Goal: Register for event/course

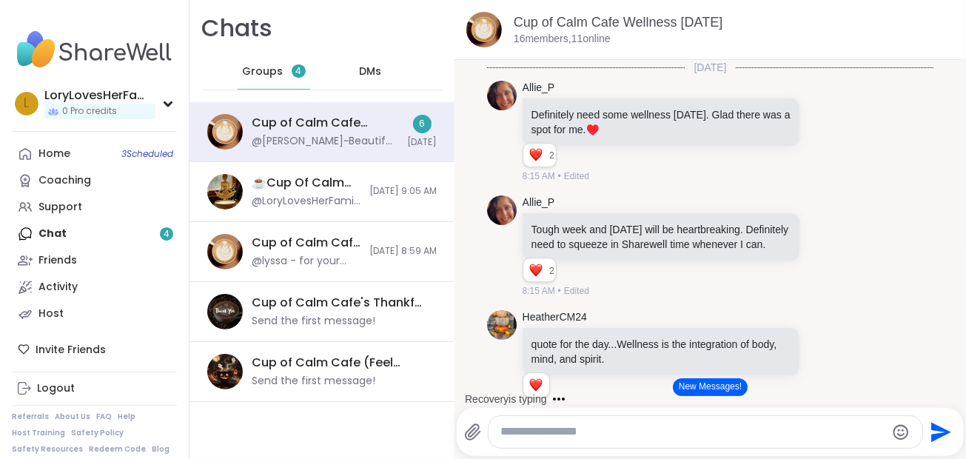
scroll to position [1637, 0]
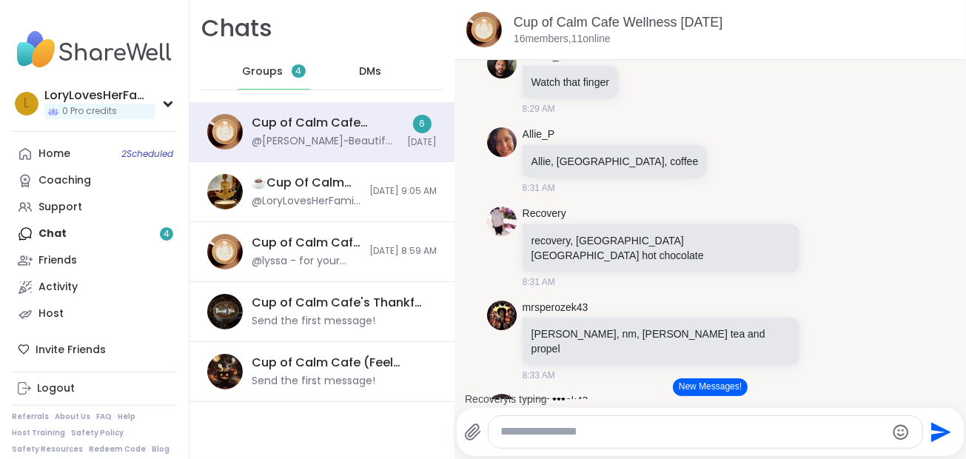
click at [70, 230] on div "Home 2 Scheduled Coaching Support Chat 4 Friends Activity Host" at bounding box center [94, 234] width 165 height 187
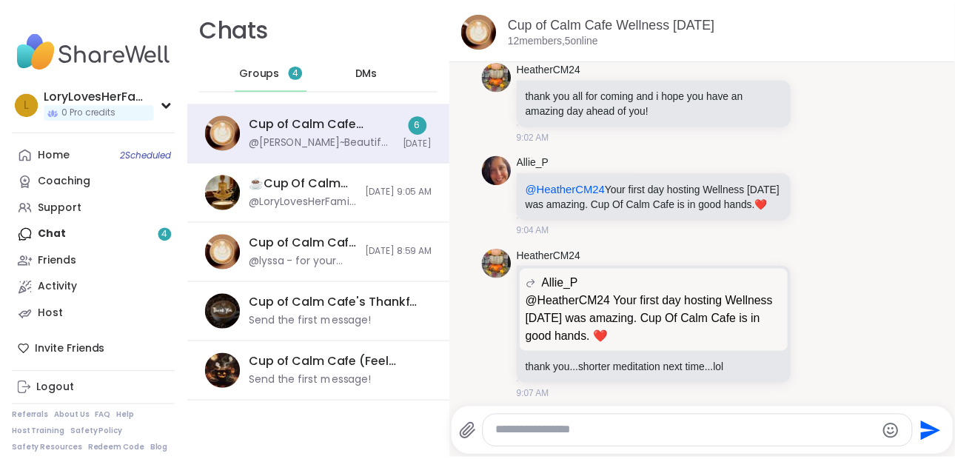
scroll to position [4447, 0]
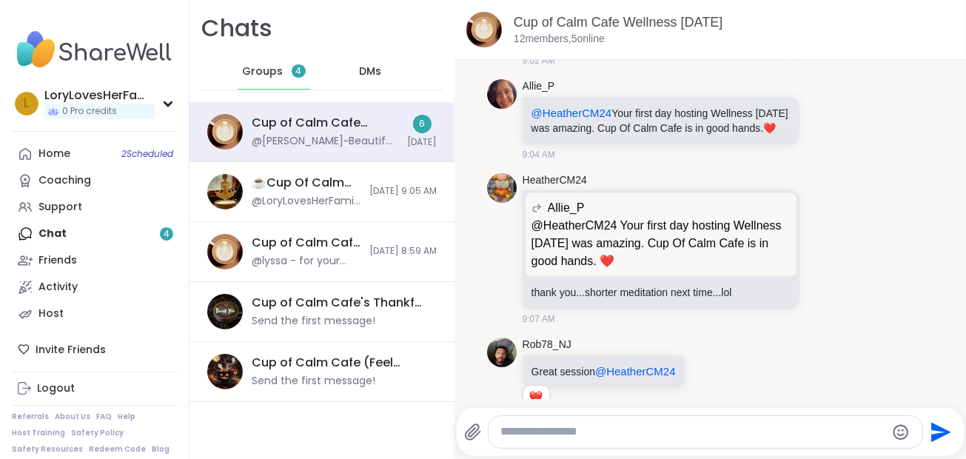
click at [258, 70] on span "Groups" at bounding box center [262, 71] width 41 height 15
click at [294, 127] on div "Cup of Calm Cafe Wellness [DATE]" at bounding box center [325, 123] width 147 height 16
click at [267, 74] on span "Groups" at bounding box center [262, 71] width 41 height 15
click at [60, 235] on div "Home 2 Scheduled Coaching Support Chat 4 Friends Activity Host" at bounding box center [94, 234] width 165 height 187
click at [81, 151] on link "Home 2 Scheduled" at bounding box center [94, 154] width 165 height 27
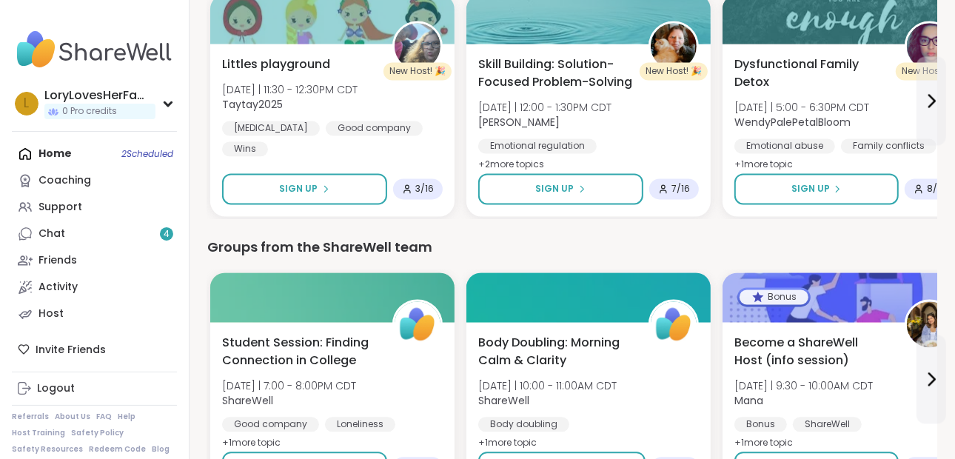
scroll to position [2030, 0]
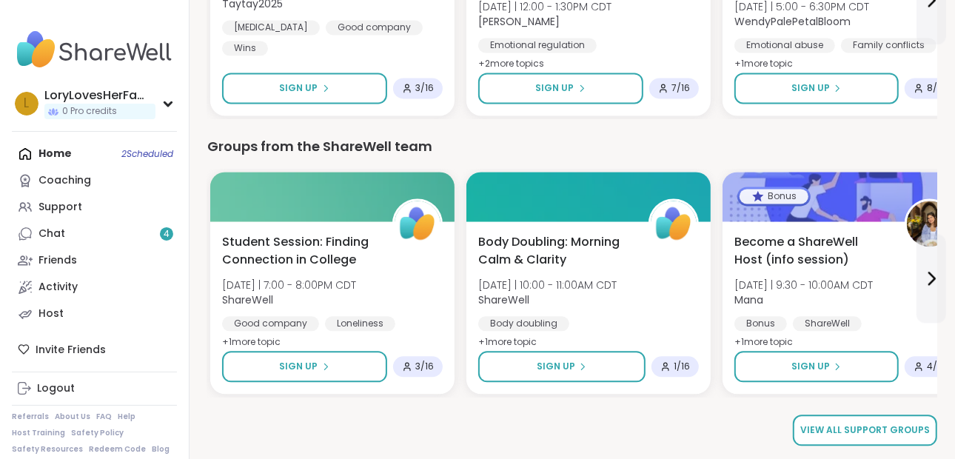
click at [911, 435] on span "View all support groups" at bounding box center [866, 430] width 130 height 13
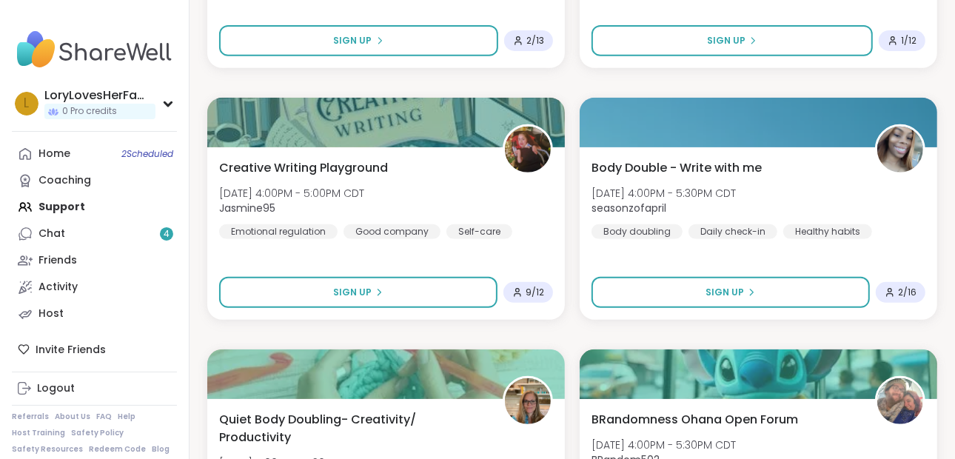
scroll to position [4313, 0]
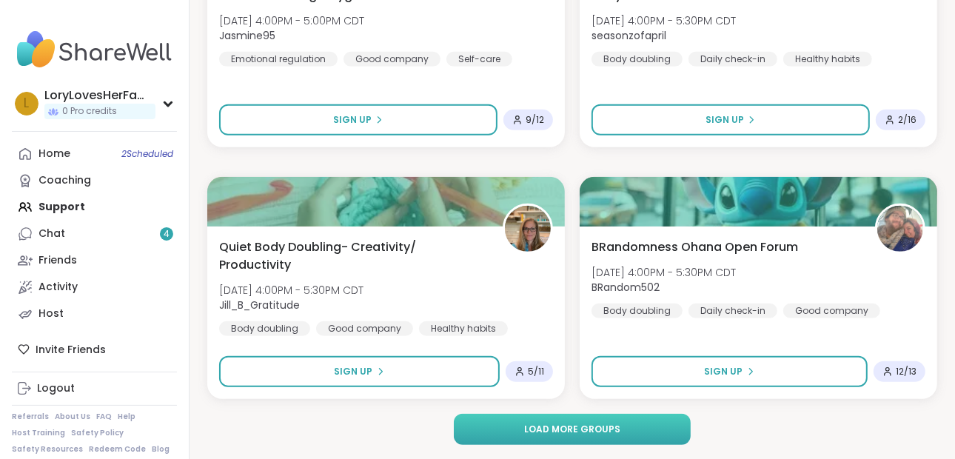
click at [658, 422] on button "Load more groups" at bounding box center [573, 429] width 238 height 31
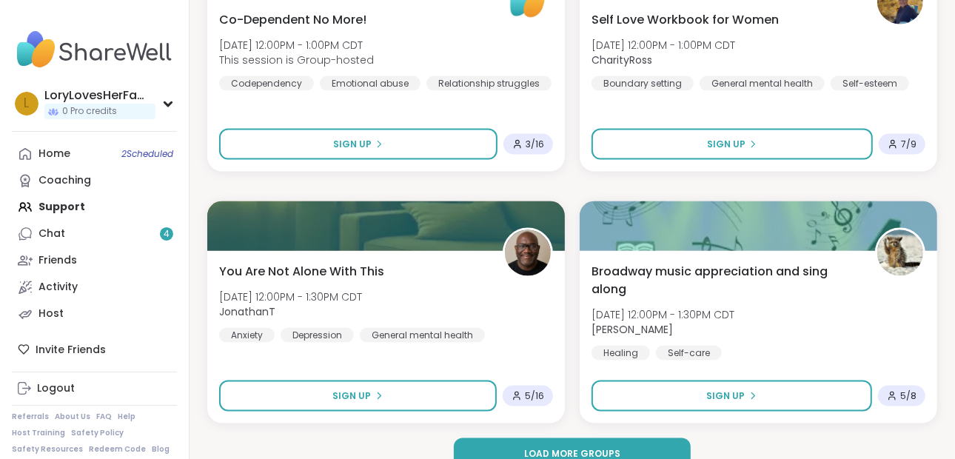
scroll to position [8846, 0]
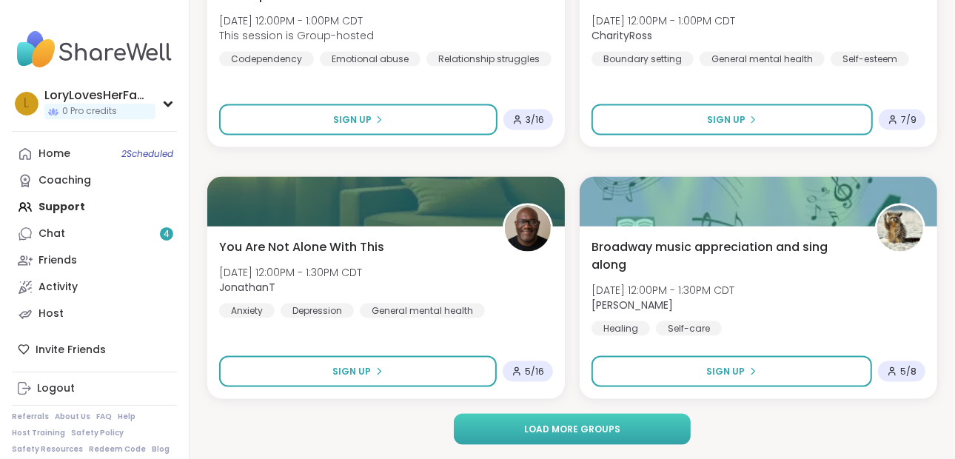
click at [690, 421] on button "Load more groups" at bounding box center [573, 429] width 238 height 31
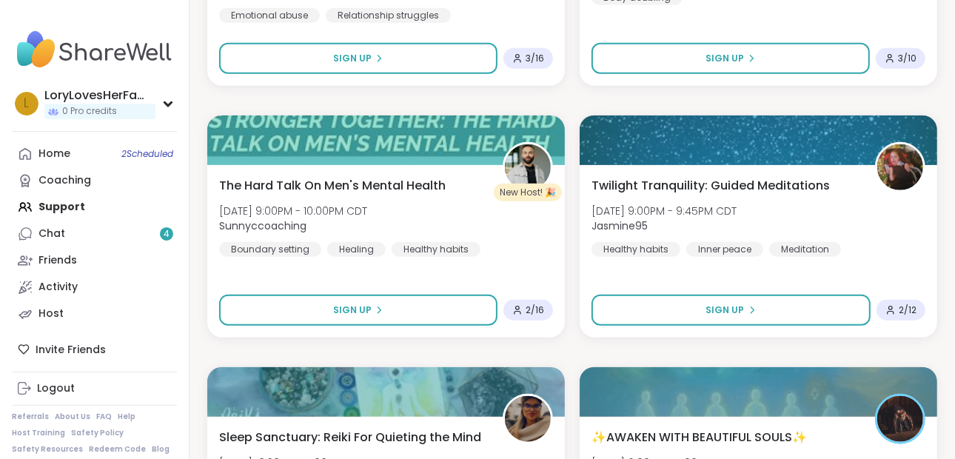
scroll to position [13378, 0]
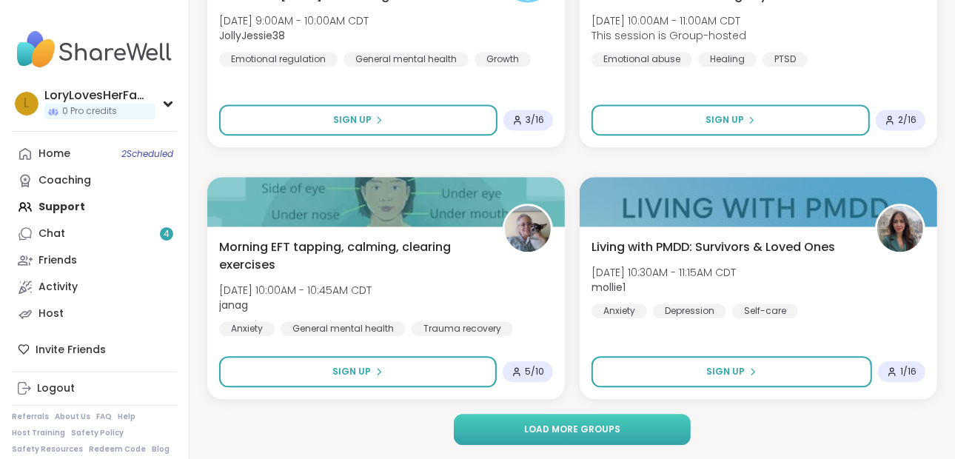
click at [667, 427] on button "Load more groups" at bounding box center [573, 429] width 238 height 31
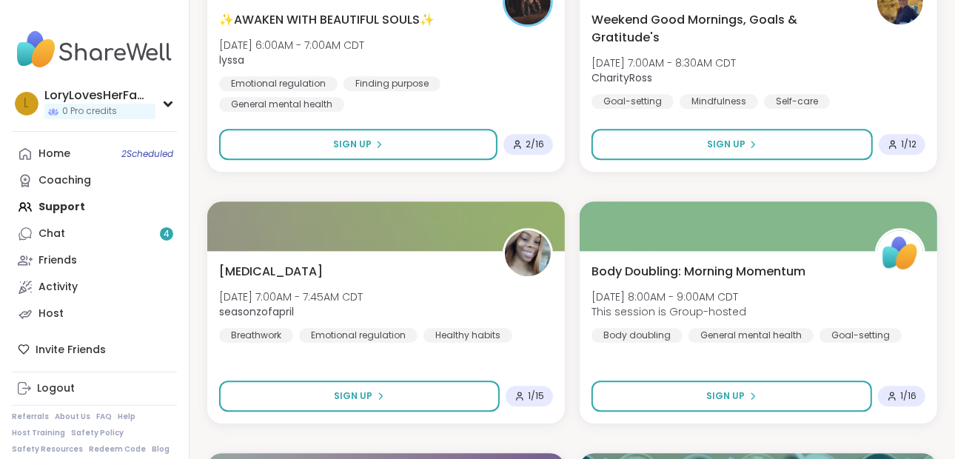
scroll to position [17911, 0]
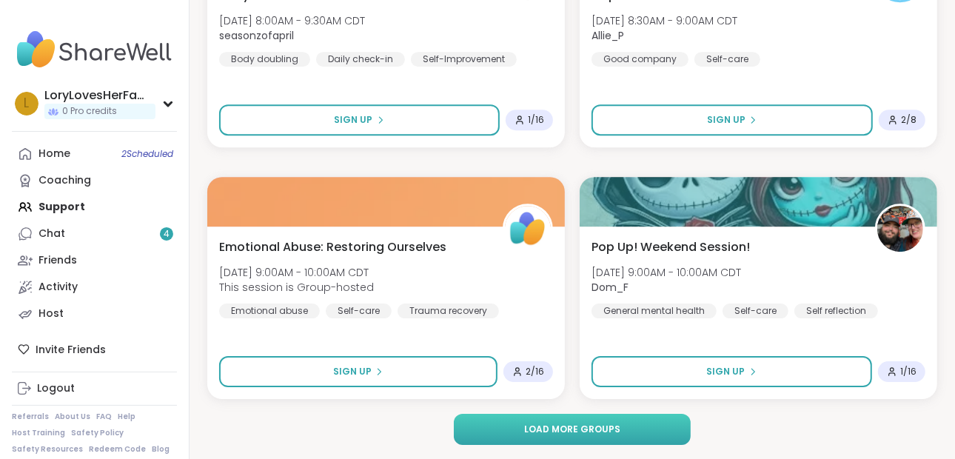
click at [650, 433] on button "Load more groups" at bounding box center [573, 429] width 238 height 31
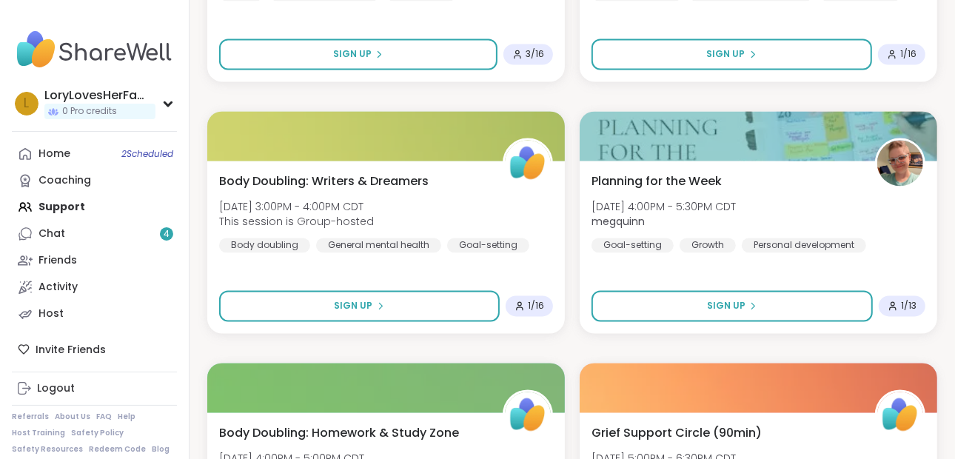
scroll to position [22443, 0]
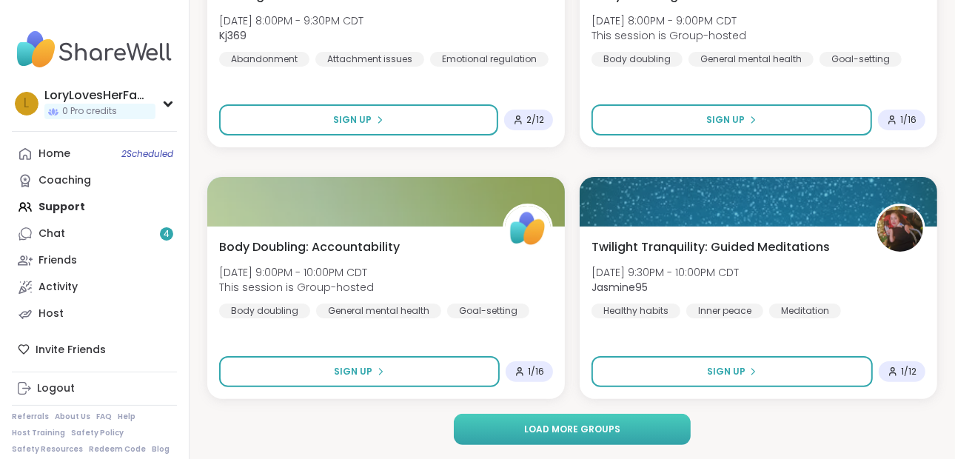
click at [655, 430] on button "Load more groups" at bounding box center [573, 429] width 238 height 31
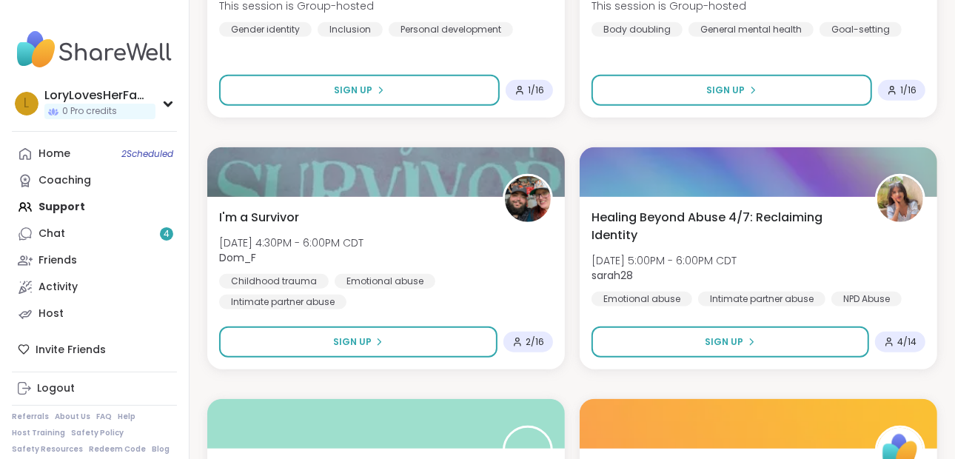
scroll to position [26975, 0]
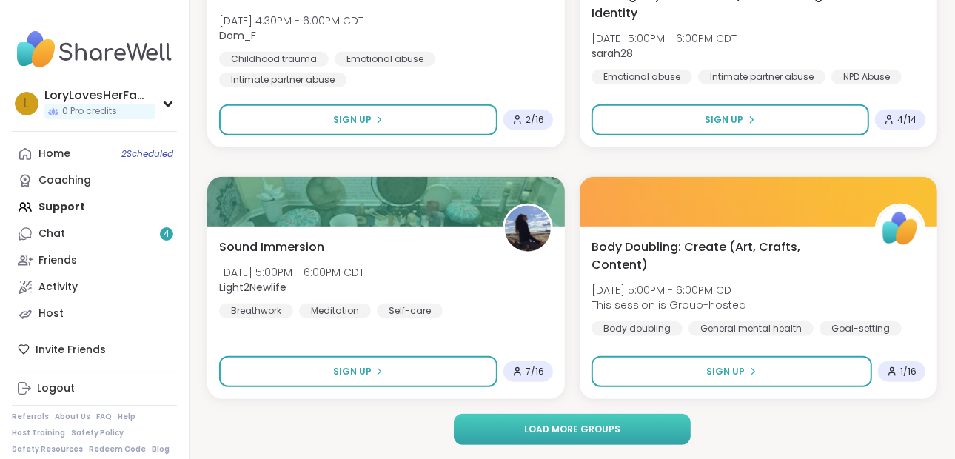
click at [655, 436] on button "Load more groups" at bounding box center [573, 429] width 238 height 31
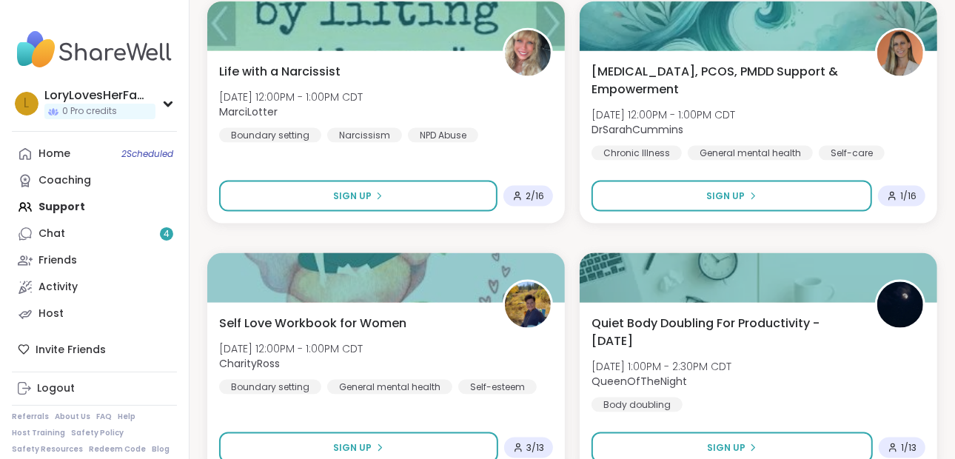
scroll to position [31508, 0]
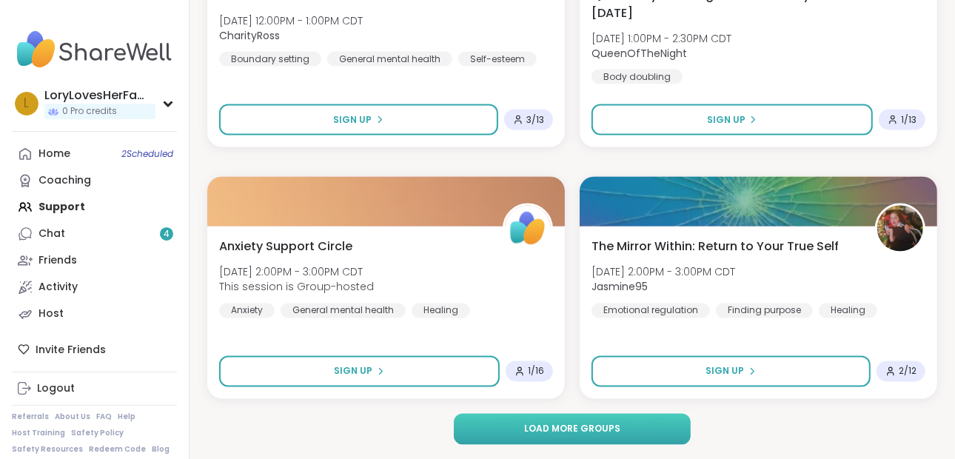
click at [651, 436] on button "Load more groups" at bounding box center [573, 429] width 238 height 31
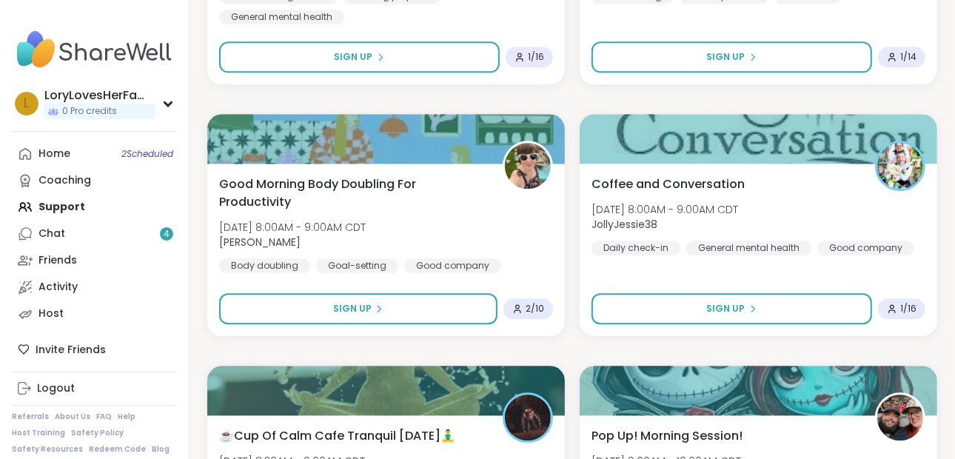
scroll to position [36040, 0]
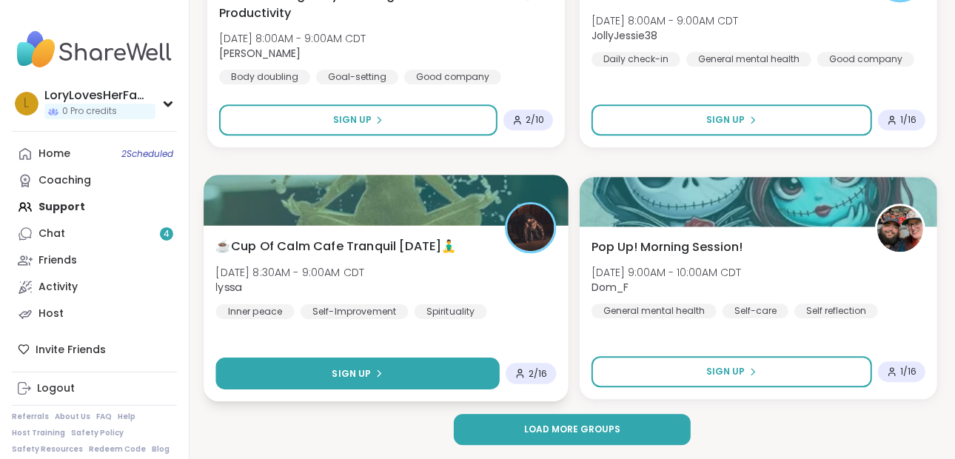
click at [441, 381] on button "Sign Up" at bounding box center [358, 374] width 284 height 32
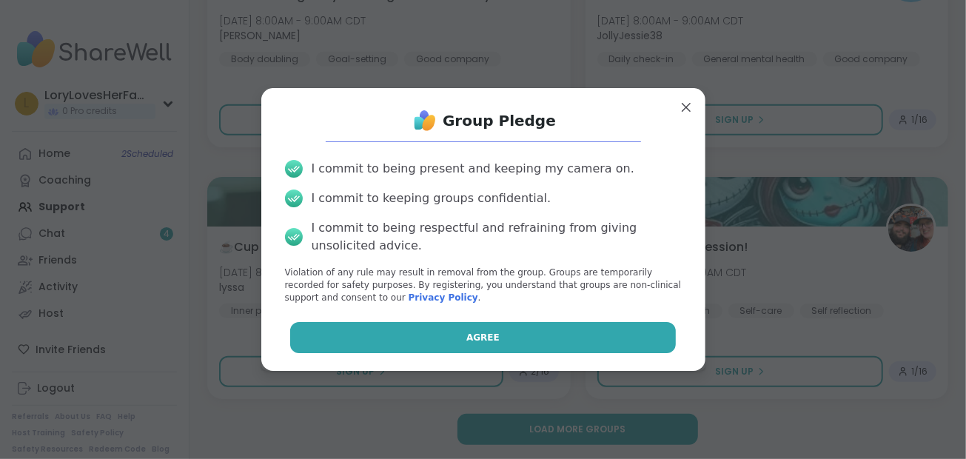
click at [467, 342] on span "Agree" at bounding box center [483, 337] width 33 height 13
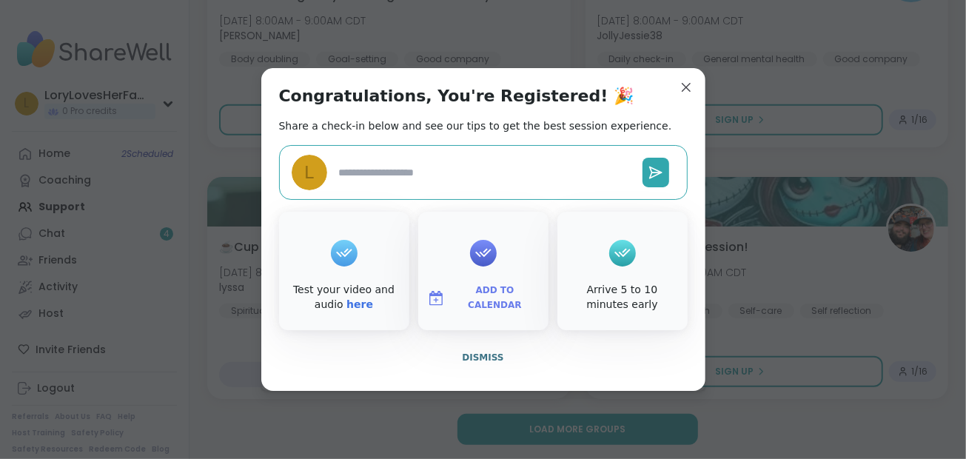
type textarea "*"
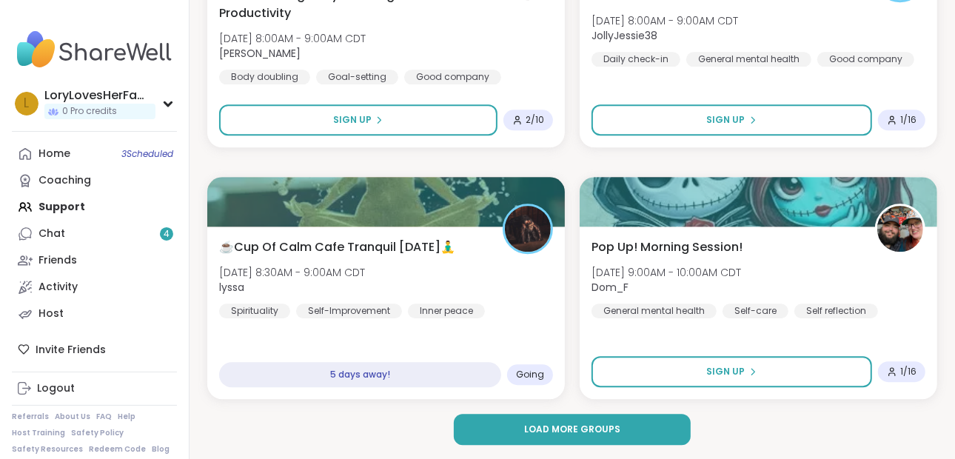
click at [653, 426] on button "Load more groups" at bounding box center [573, 429] width 238 height 31
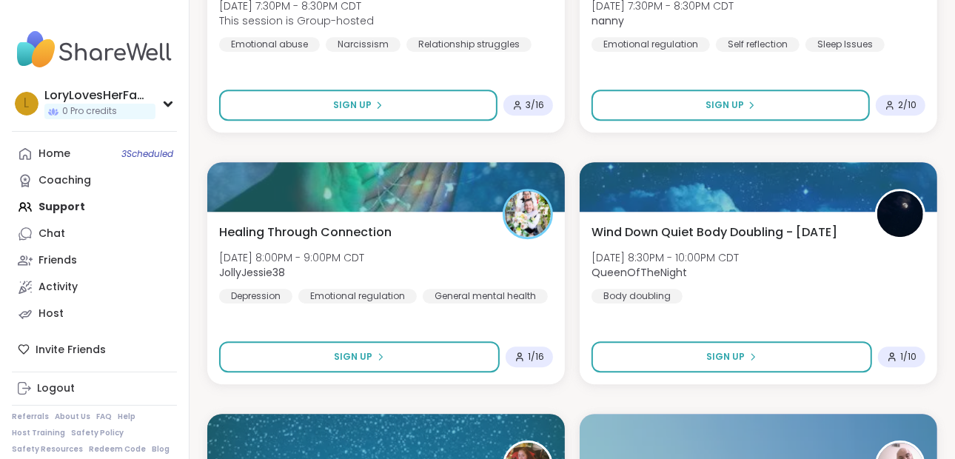
scroll to position [40573, 0]
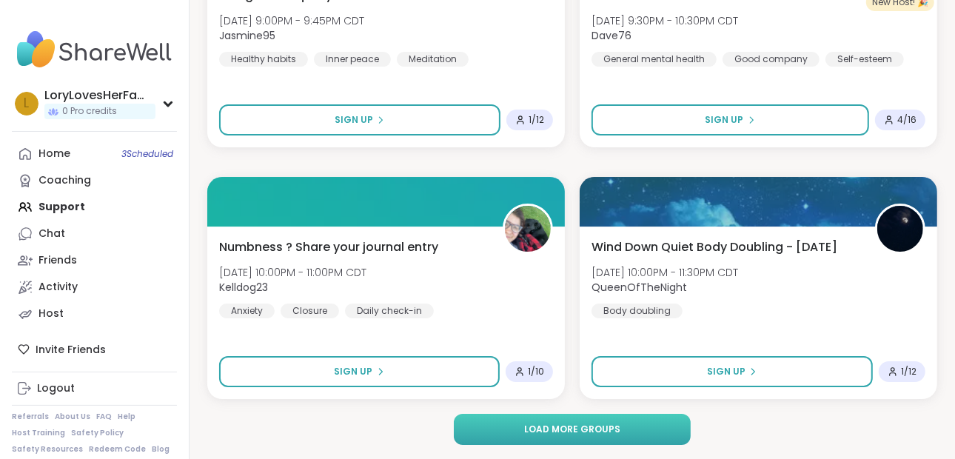
click at [664, 431] on button "Load more groups" at bounding box center [573, 429] width 238 height 31
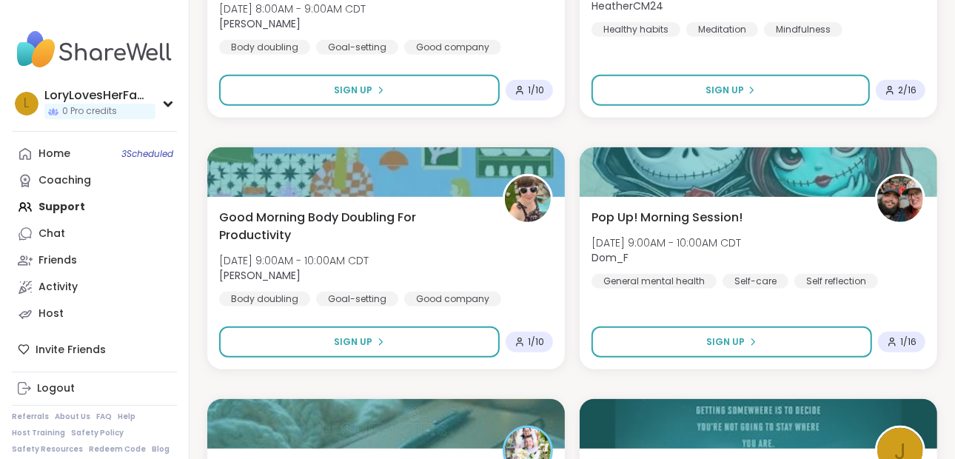
scroll to position [41444, 0]
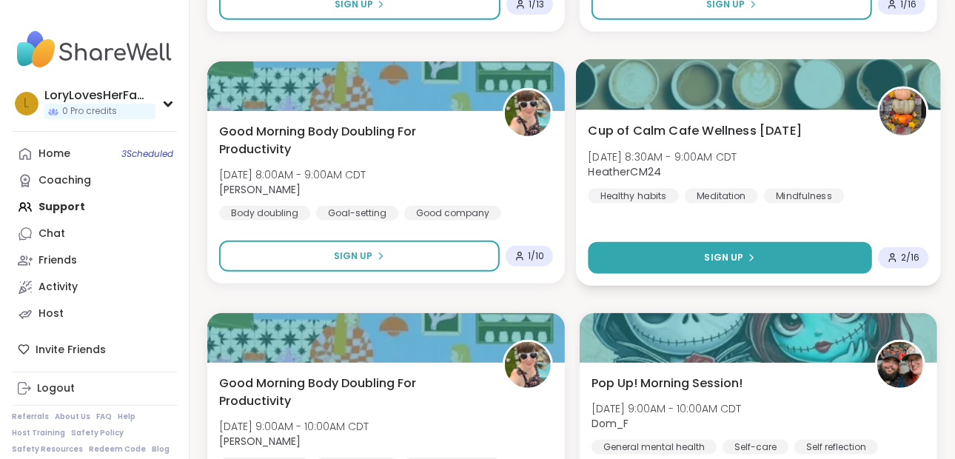
click at [775, 267] on button "Sign Up" at bounding box center [730, 258] width 284 height 32
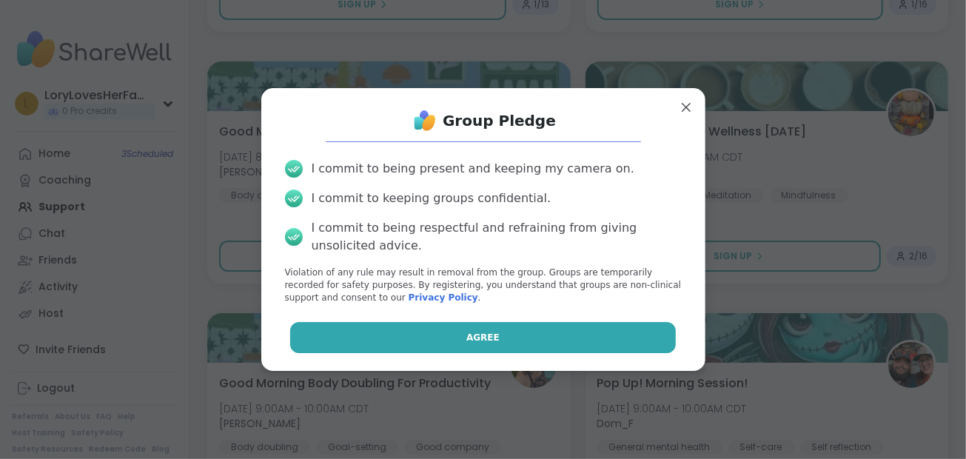
click at [533, 353] on button "Agree" at bounding box center [483, 337] width 386 height 31
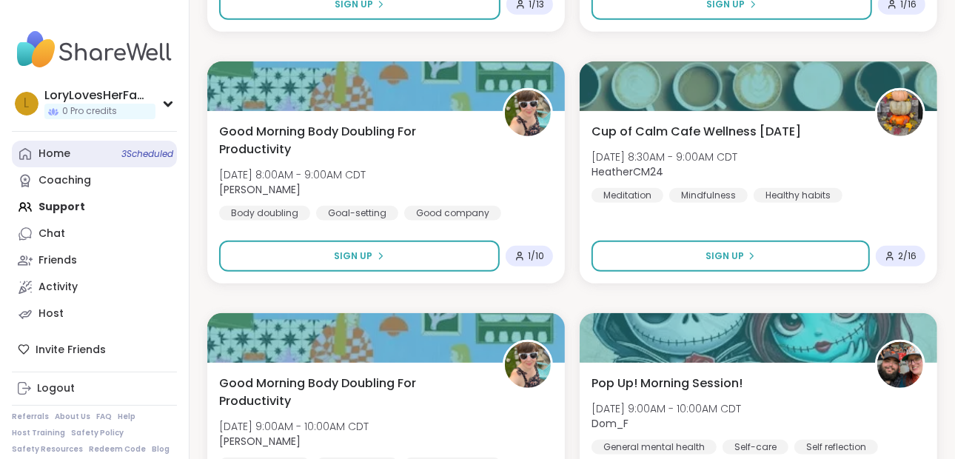
click at [34, 145] on link "Home 3 Scheduled" at bounding box center [94, 154] width 165 height 27
